Goal: Navigation & Orientation: Find specific page/section

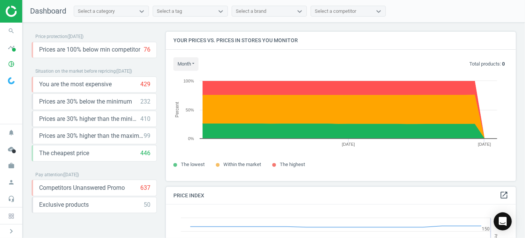
scroll to position [184, 356]
click at [9, 167] on icon "work" at bounding box center [11, 165] width 14 height 14
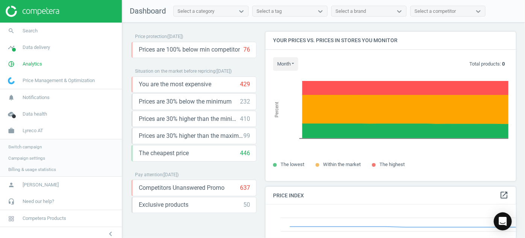
scroll to position [4, 4]
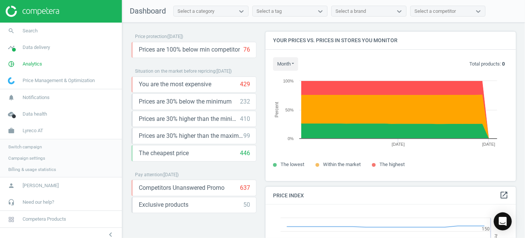
click at [32, 147] on span "Switch campaign" at bounding box center [24, 147] width 33 height 6
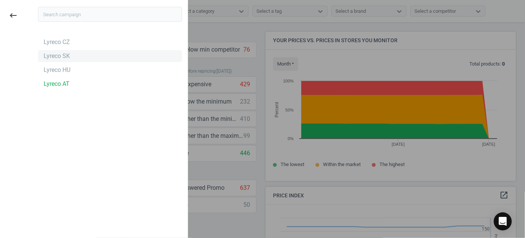
click at [66, 59] on div "Lyreco SK" at bounding box center [57, 56] width 26 height 8
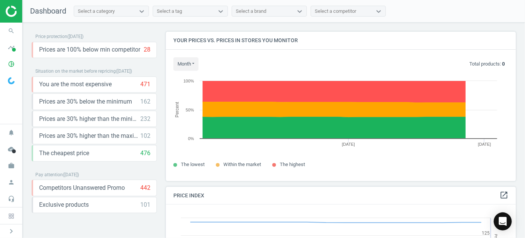
scroll to position [184, 356]
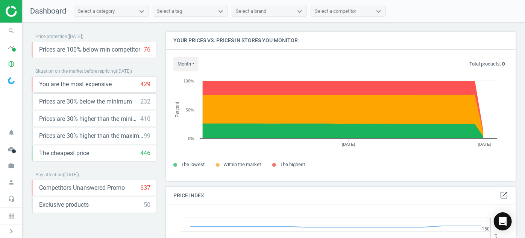
scroll to position [184, 356]
click at [14, 165] on icon "work" at bounding box center [11, 165] width 14 height 14
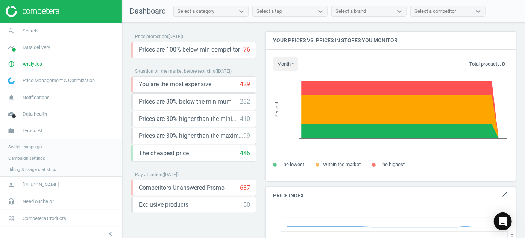
scroll to position [184, 256]
click at [32, 146] on span "Switch campaign" at bounding box center [24, 147] width 33 height 6
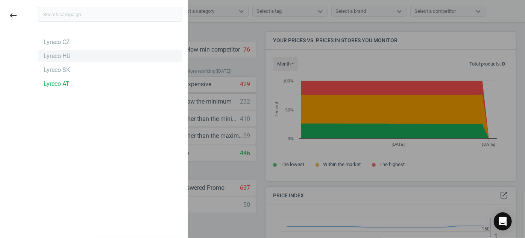
click at [65, 59] on div "Lyreco HU" at bounding box center [57, 56] width 27 height 8
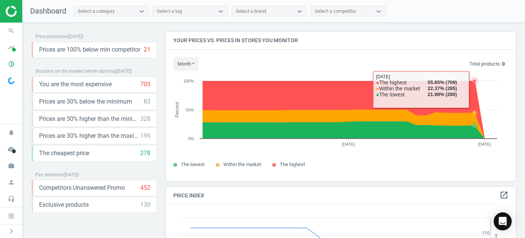
scroll to position [184, 356]
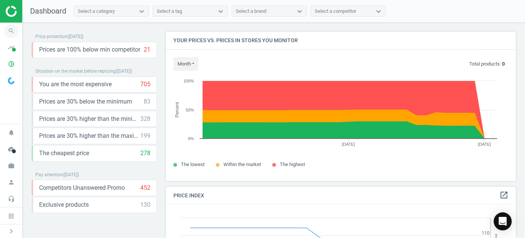
click at [10, 31] on icon "search" at bounding box center [11, 31] width 14 height 14
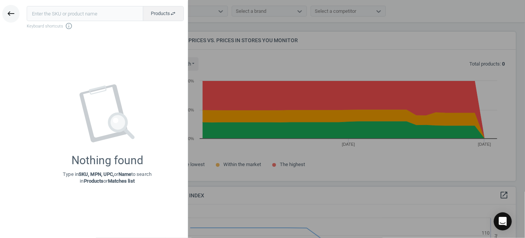
click at [13, 12] on icon "keyboard_backspace" at bounding box center [10, 13] width 9 height 9
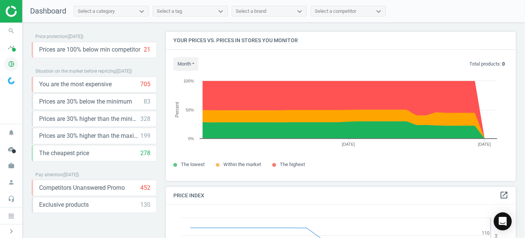
click at [12, 62] on icon "pie_chart_outlined" at bounding box center [11, 64] width 14 height 14
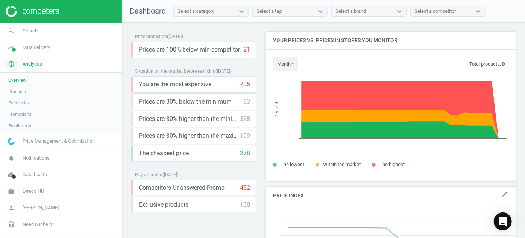
scroll to position [4, 4]
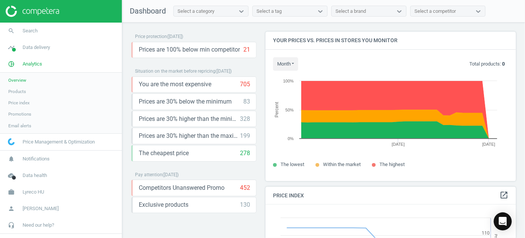
click at [22, 79] on span "Overview" at bounding box center [17, 80] width 18 height 6
click at [21, 46] on span "timeline" at bounding box center [11, 47] width 23 height 17
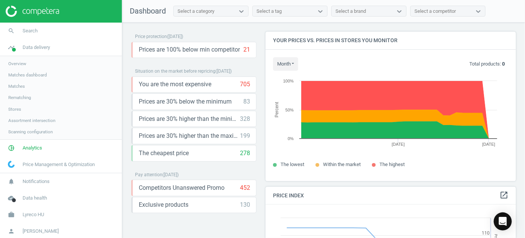
click at [25, 62] on span "Overview" at bounding box center [17, 64] width 18 height 6
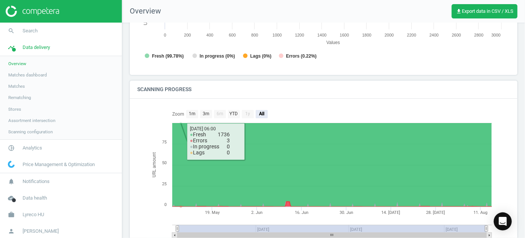
scroll to position [169, 0]
